Goal: Information Seeking & Learning: Learn about a topic

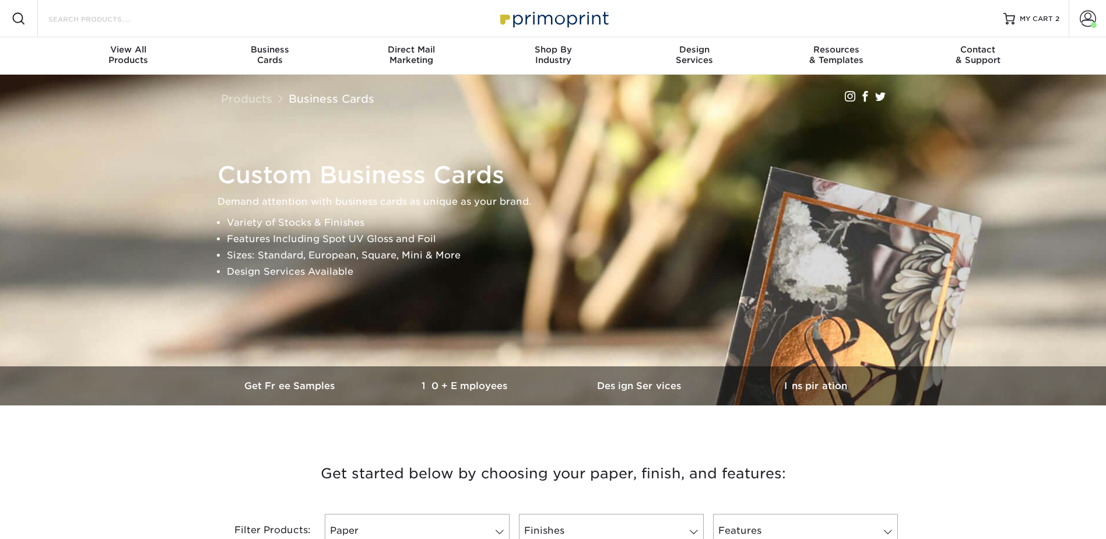
click at [86, 19] on input "Search Products" at bounding box center [104, 19] width 114 height 14
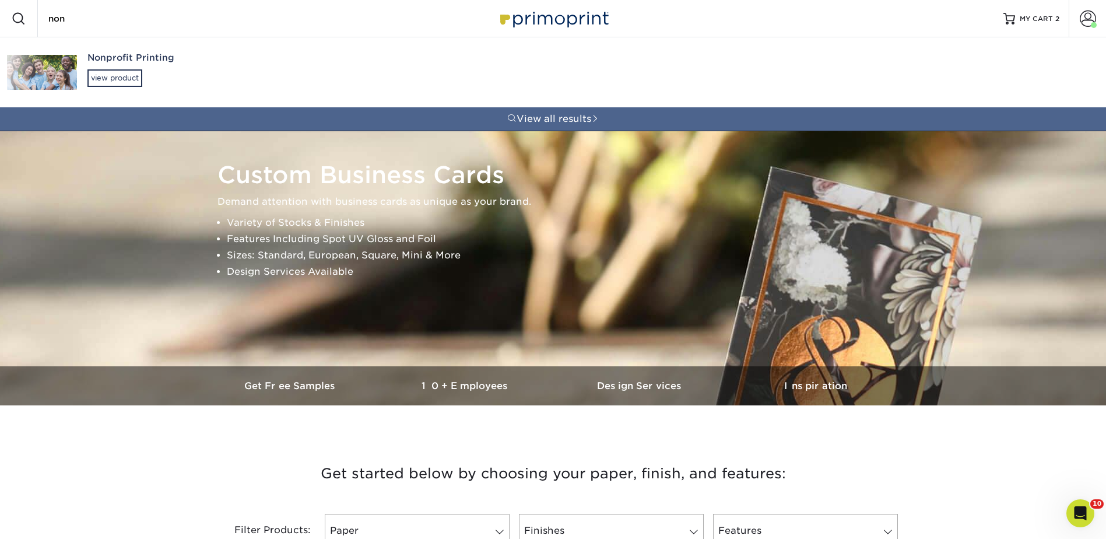
type input "non"
click at [79, 62] on link "Nonprofit Printing view product" at bounding box center [184, 72] width 369 height 70
click at [115, 62] on div "Nonprofit Printing" at bounding box center [220, 57] width 267 height 13
click at [118, 65] on div "Nonprofit Printing view product" at bounding box center [220, 69] width 267 height 64
click at [122, 57] on div "Nonprofit Printing" at bounding box center [220, 57] width 267 height 13
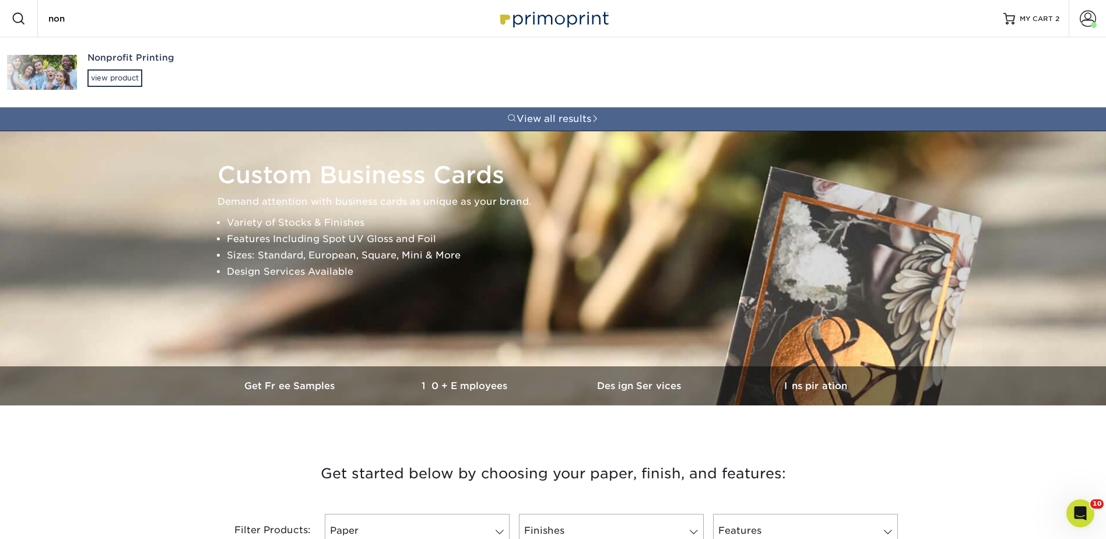
click at [123, 54] on div "Nonprofit Printing" at bounding box center [220, 57] width 267 height 13
